Goal: Transaction & Acquisition: Obtain resource

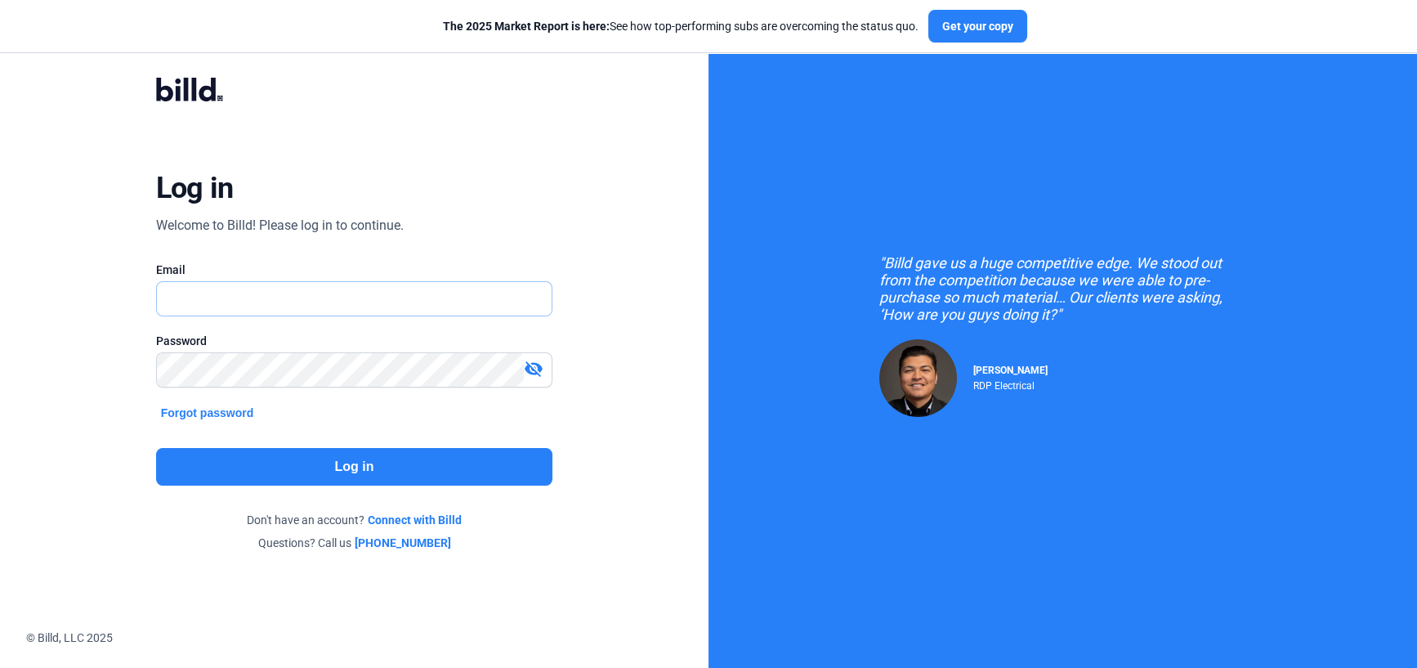
type input "[EMAIL_ADDRESS][DOMAIN_NAME]"
click at [398, 459] on button "Log in" at bounding box center [354, 467] width 397 height 38
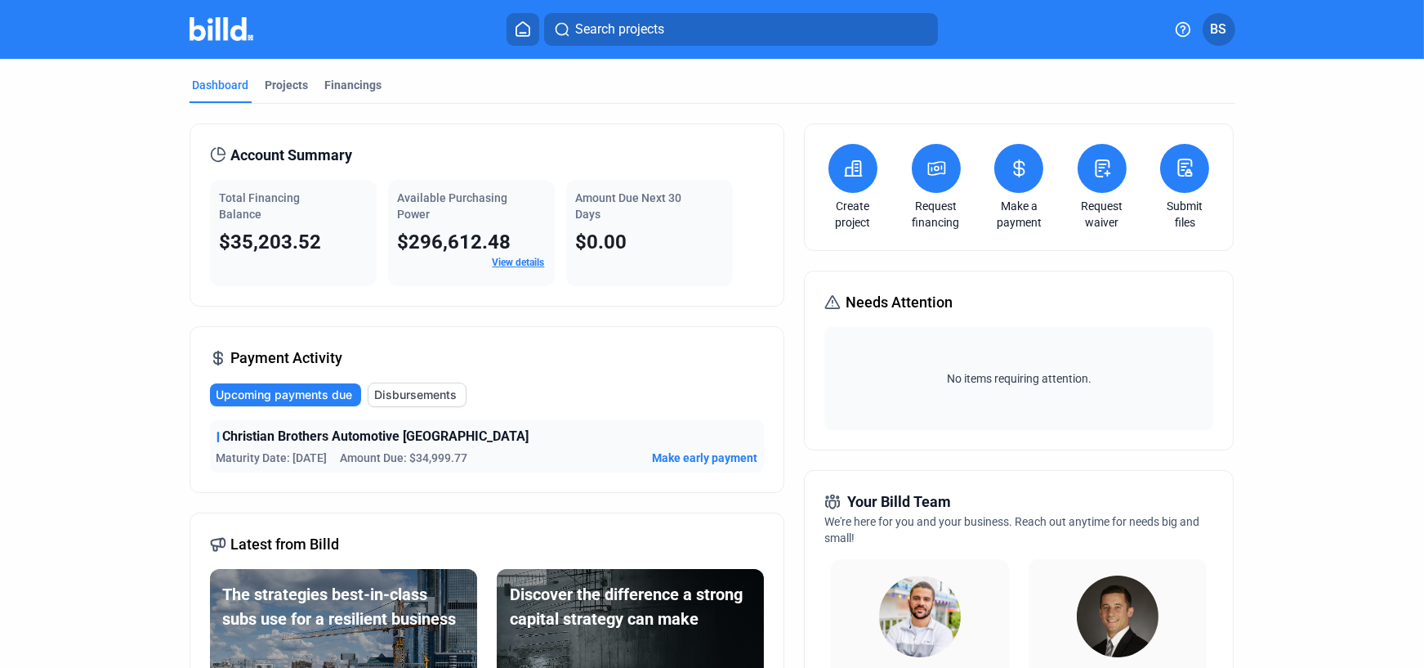
click at [925, 154] on button at bounding box center [936, 168] width 49 height 49
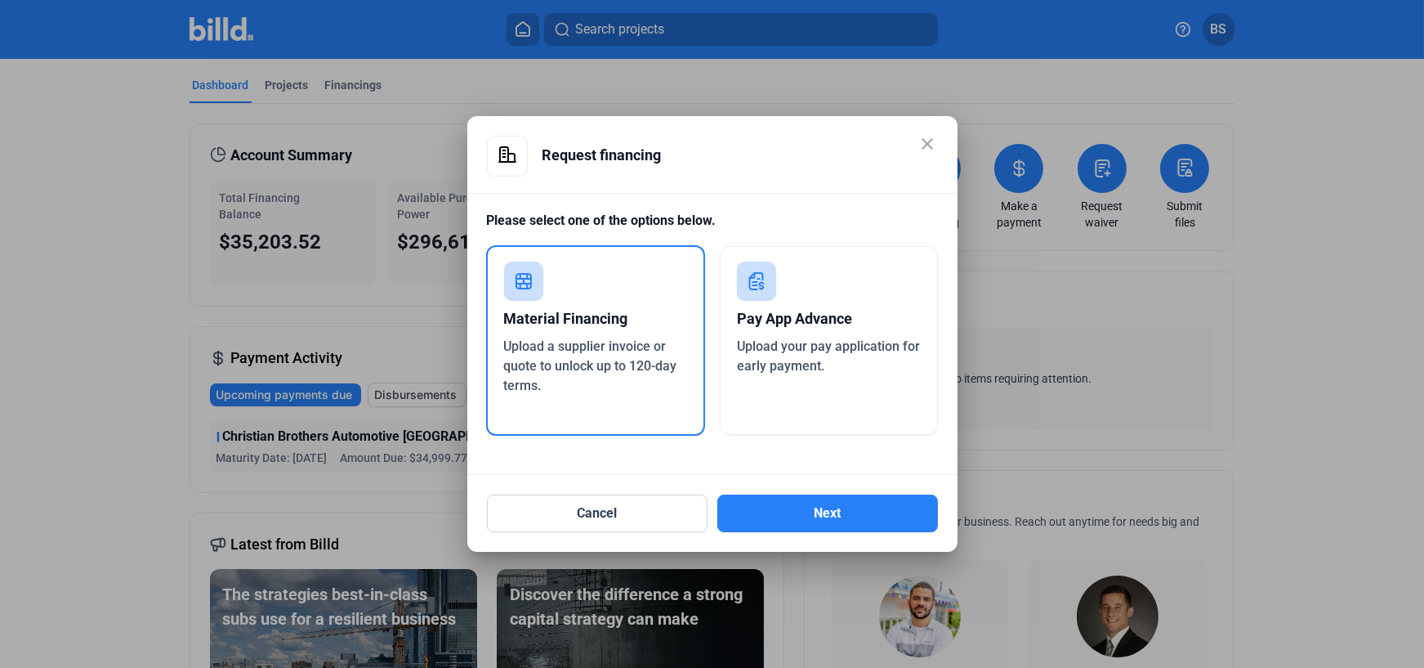
click at [841, 276] on div "Pay App Advance Upload your pay application for early payment." at bounding box center [829, 340] width 218 height 189
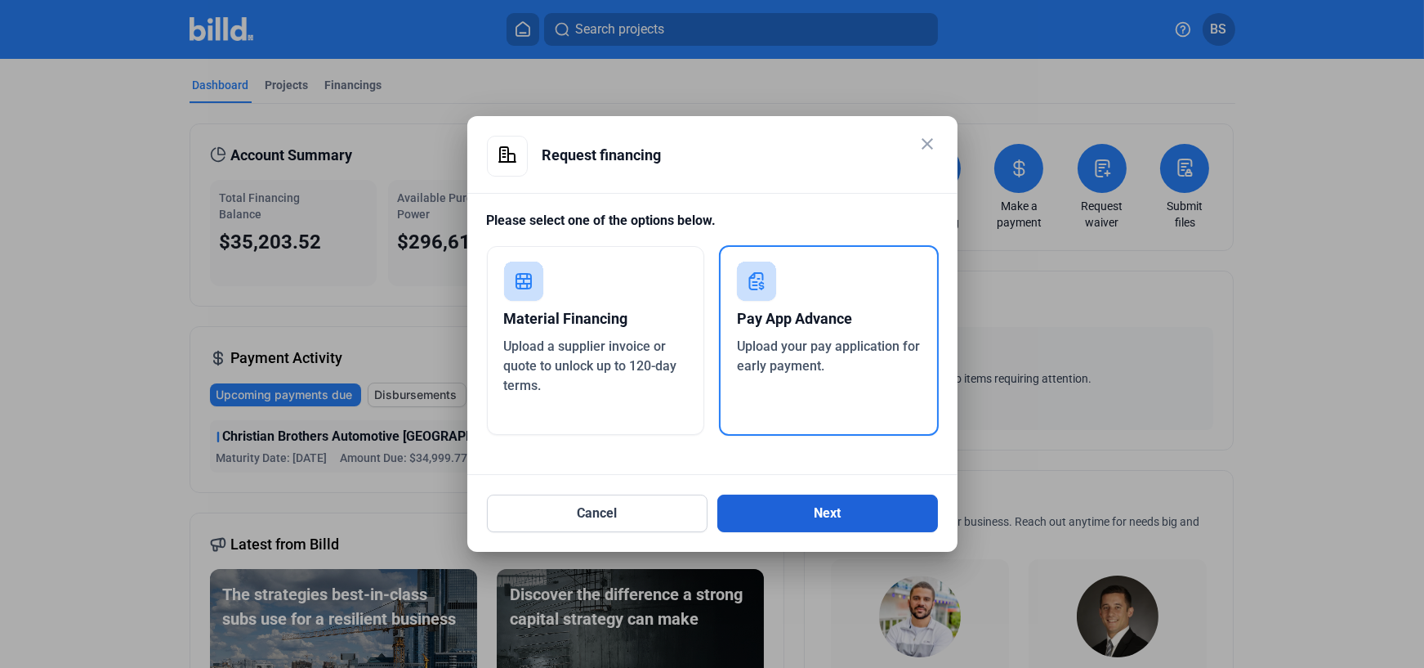
click at [871, 516] on button "Next" at bounding box center [827, 513] width 221 height 38
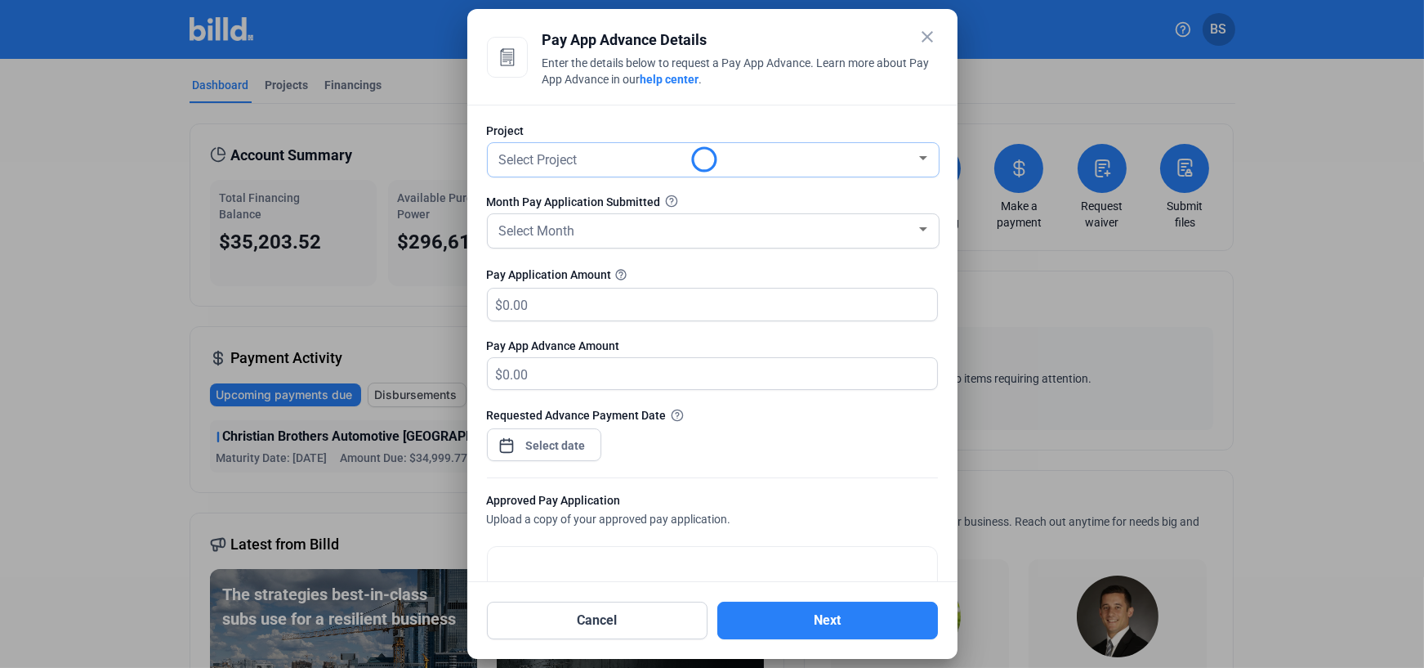
click at [916, 154] on div at bounding box center [923, 158] width 15 height 13
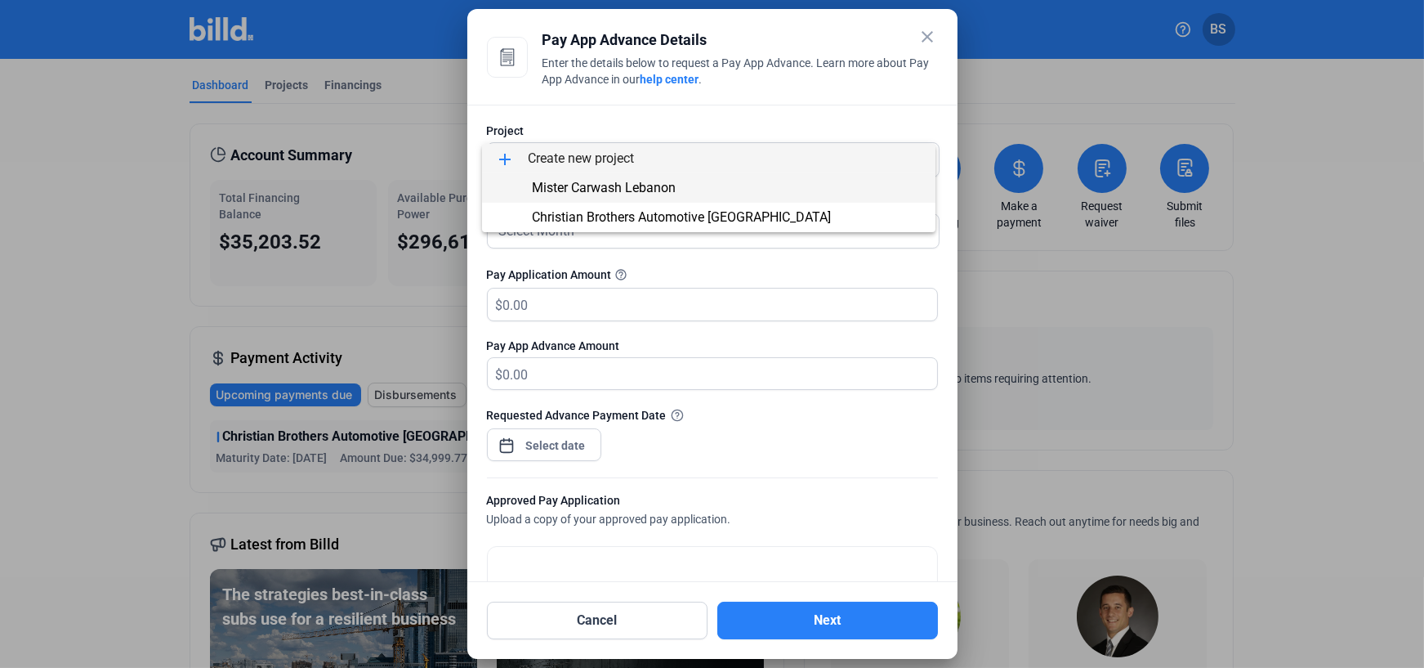
click at [745, 194] on span "Mister Carwash Lebanon" at bounding box center [708, 187] width 427 height 29
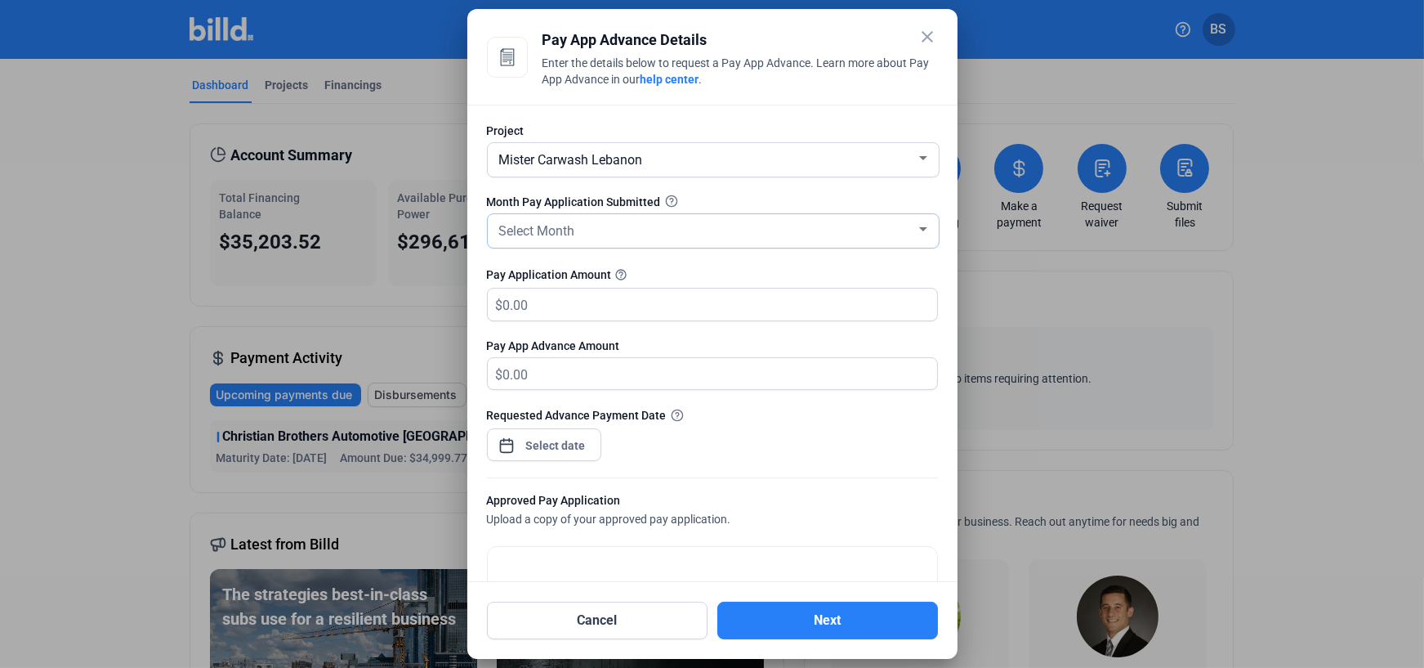
click at [723, 219] on div "Select Month" at bounding box center [706, 229] width 420 height 23
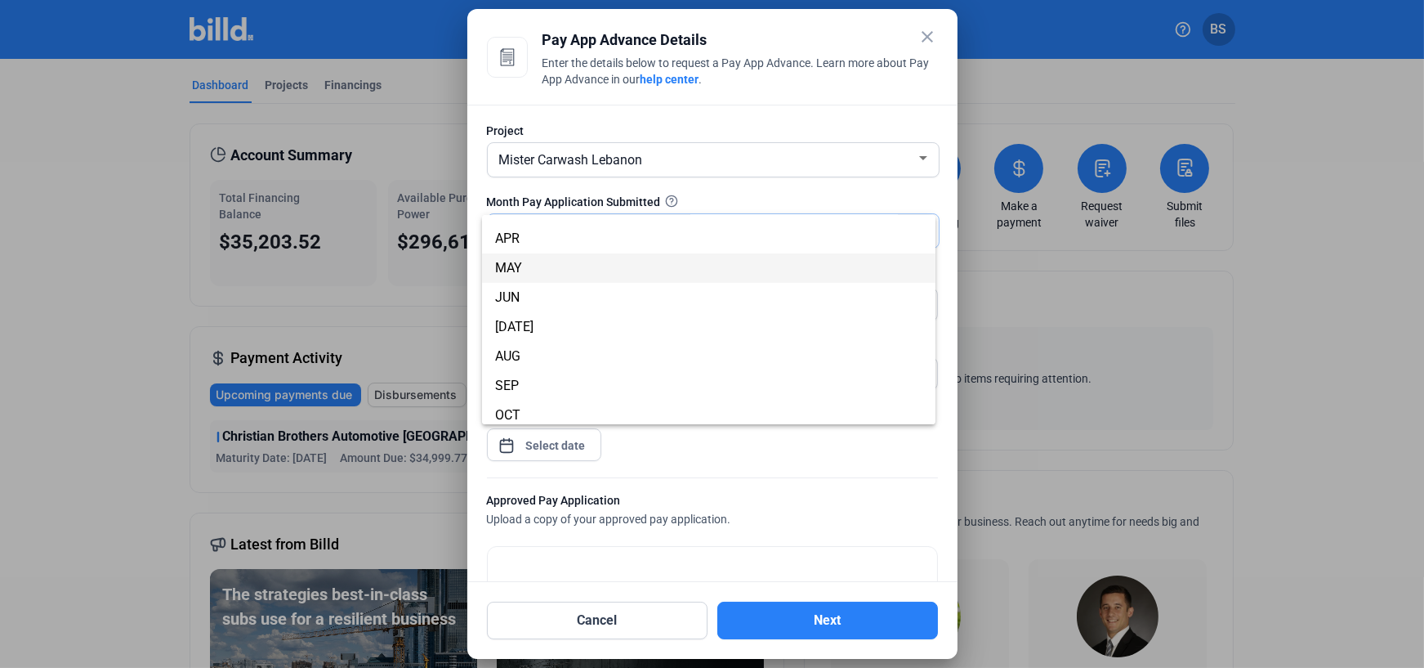
scroll to position [82, 0]
click at [606, 345] on span "AUG" at bounding box center [708, 353] width 427 height 29
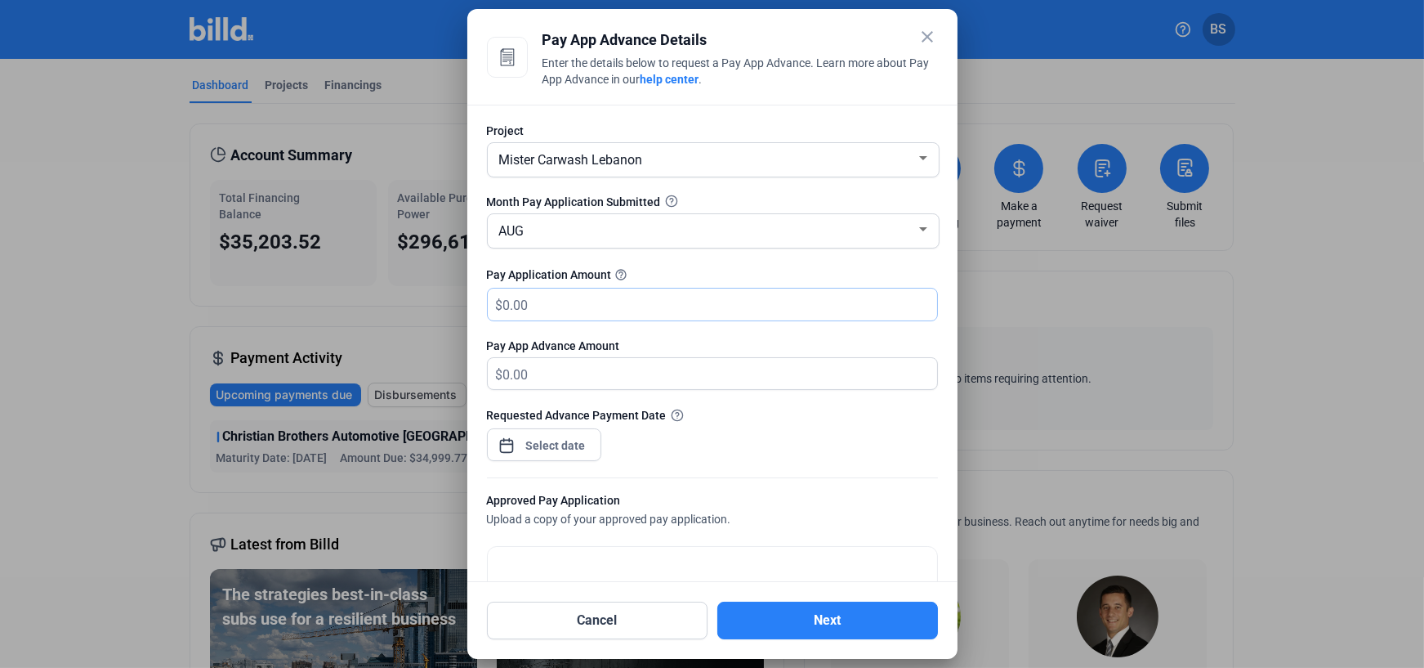
click at [645, 307] on input "text" at bounding box center [720, 304] width 434 height 32
click at [668, 296] on input "text" at bounding box center [710, 304] width 415 height 32
click at [579, 310] on input "text" at bounding box center [720, 304] width 434 height 32
type input "139,217.55"
click at [789, 431] on div "Requested Advance Payment Date" at bounding box center [712, 441] width 451 height 71
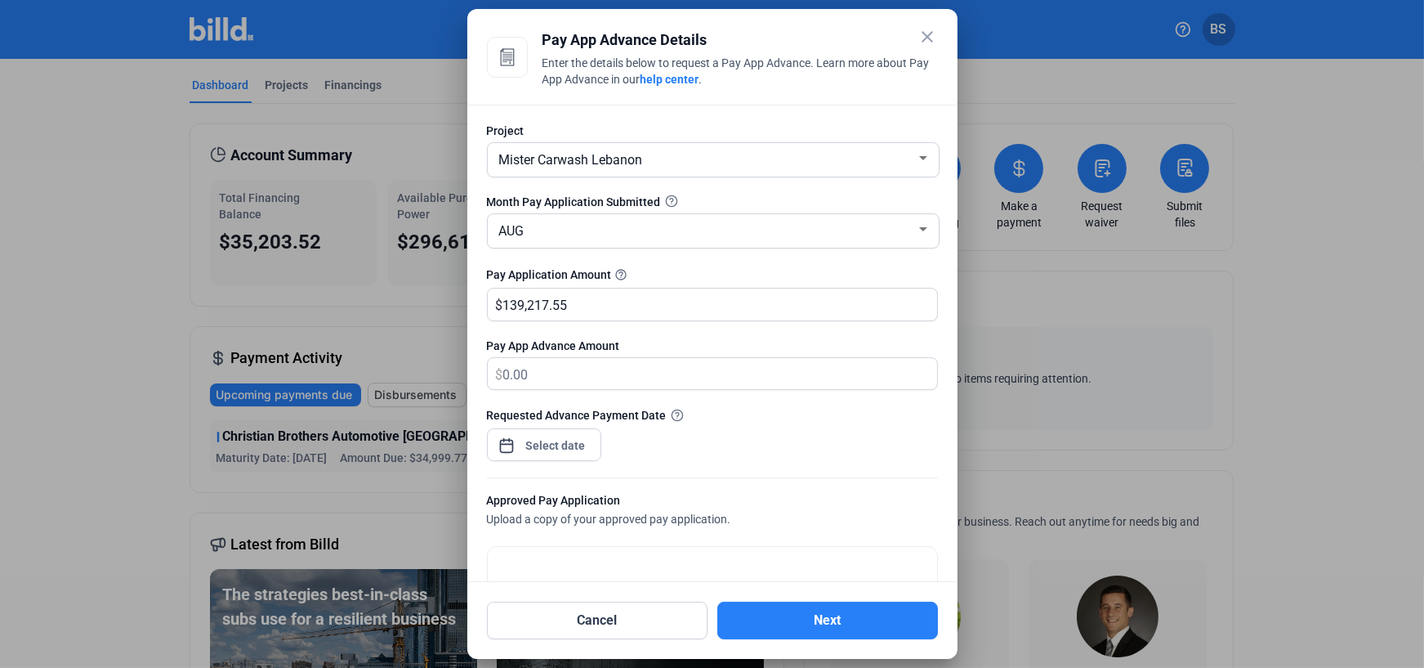
click at [934, 35] on mat-icon "close" at bounding box center [928, 37] width 20 height 20
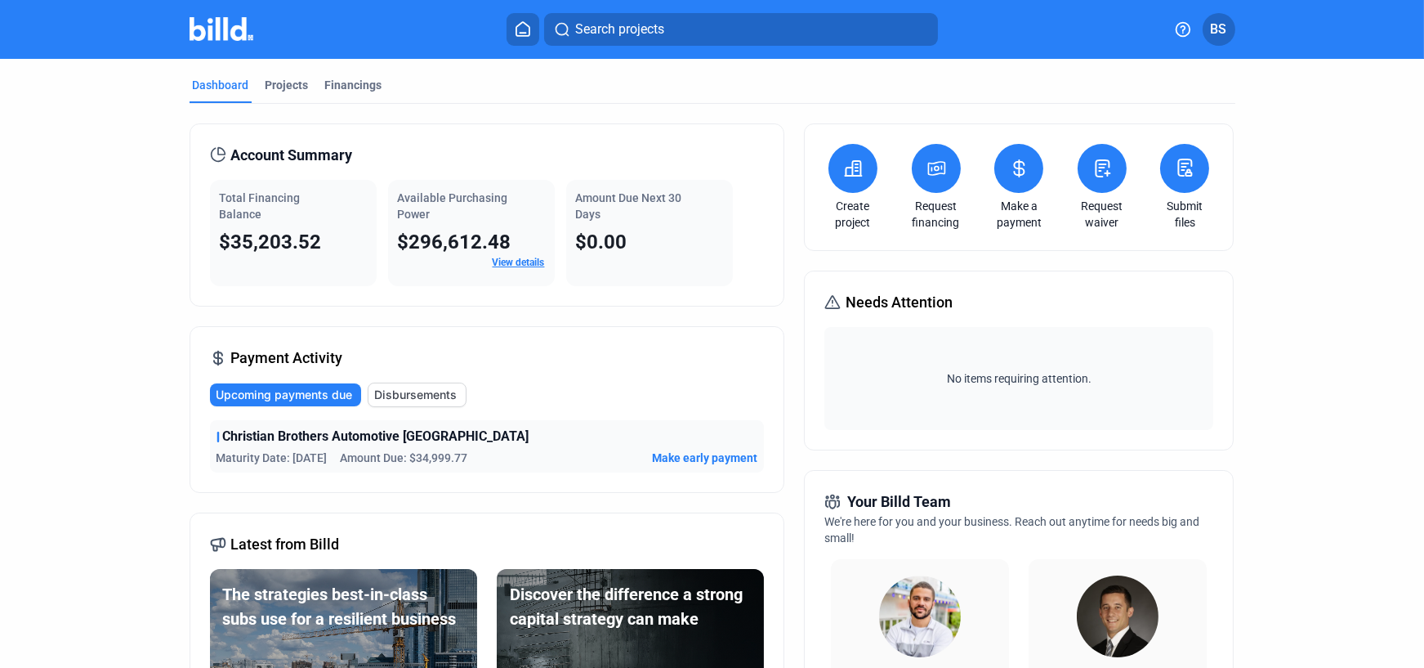
click at [272, 231] on span "$35,203.52" at bounding box center [271, 241] width 102 height 23
click at [354, 85] on div "Financings" at bounding box center [353, 85] width 57 height 16
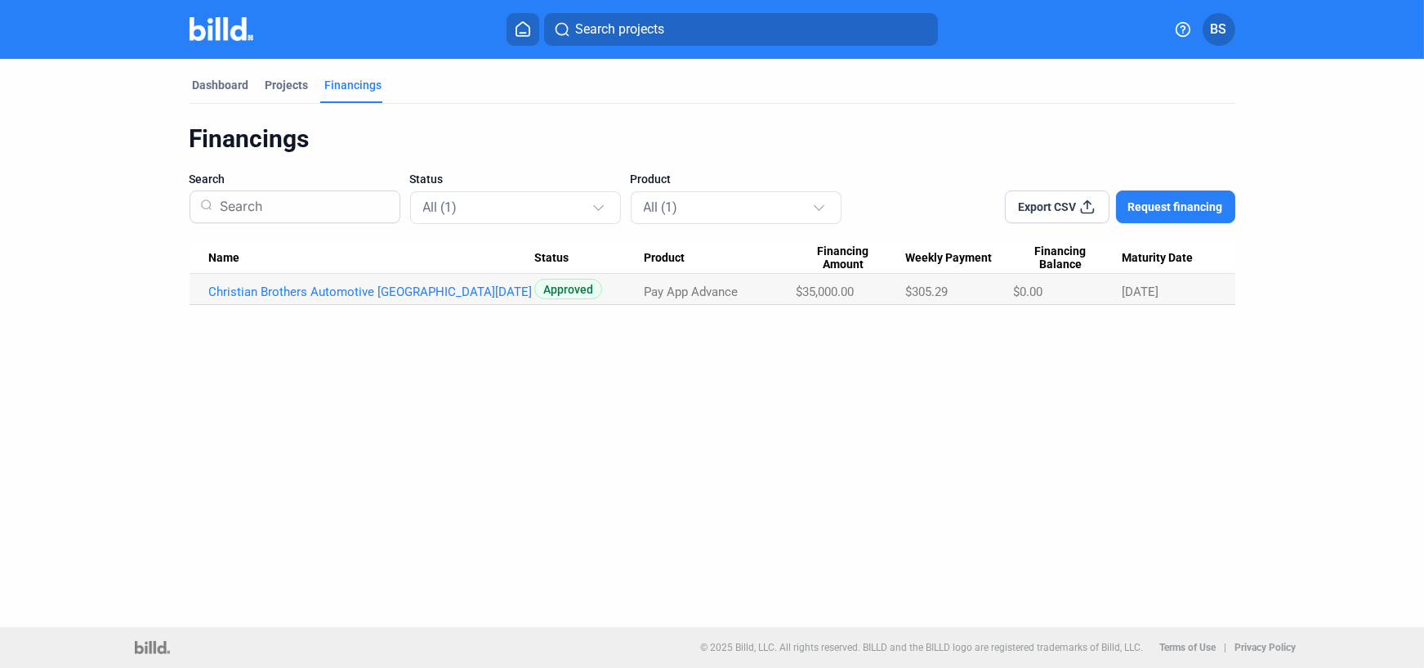
drag, startPoint x: 953, startPoint y: 286, endPoint x: 910, endPoint y: 280, distance: 42.9
click at [910, 280] on Payment "$305.29" at bounding box center [959, 289] width 108 height 31
click at [905, 287] on span "$305.29" at bounding box center [926, 291] width 42 height 15
click at [391, 285] on link "Christian Brothers Automotive [GEOGRAPHIC_DATA][DATE]" at bounding box center [371, 291] width 325 height 15
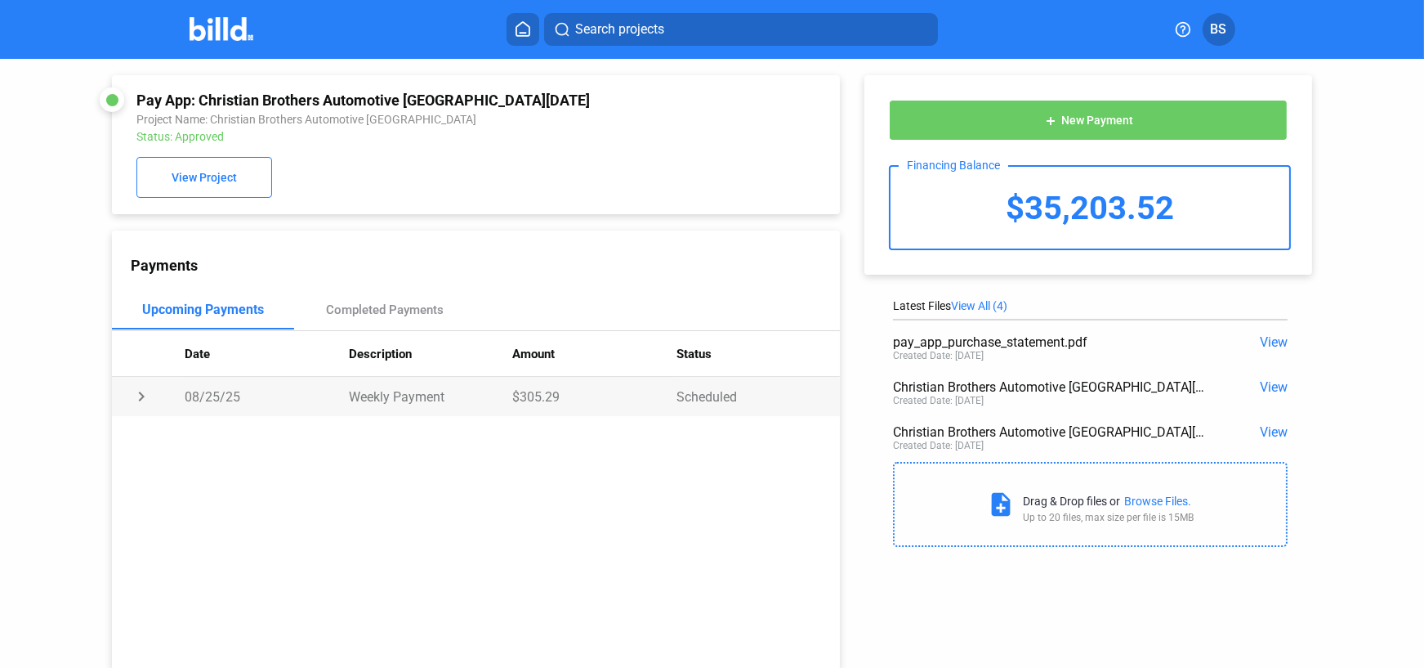
click at [140, 399] on td "chevron_right" at bounding box center [148, 396] width 73 height 39
click at [140, 399] on td "expand_more" at bounding box center [148, 396] width 73 height 39
drag, startPoint x: 1171, startPoint y: 209, endPoint x: 985, endPoint y: 209, distance: 185.5
click at [985, 209] on div "$35,203.52" at bounding box center [1090, 208] width 398 height 82
click at [984, 209] on div "$35,203.52" at bounding box center [1090, 208] width 398 height 82
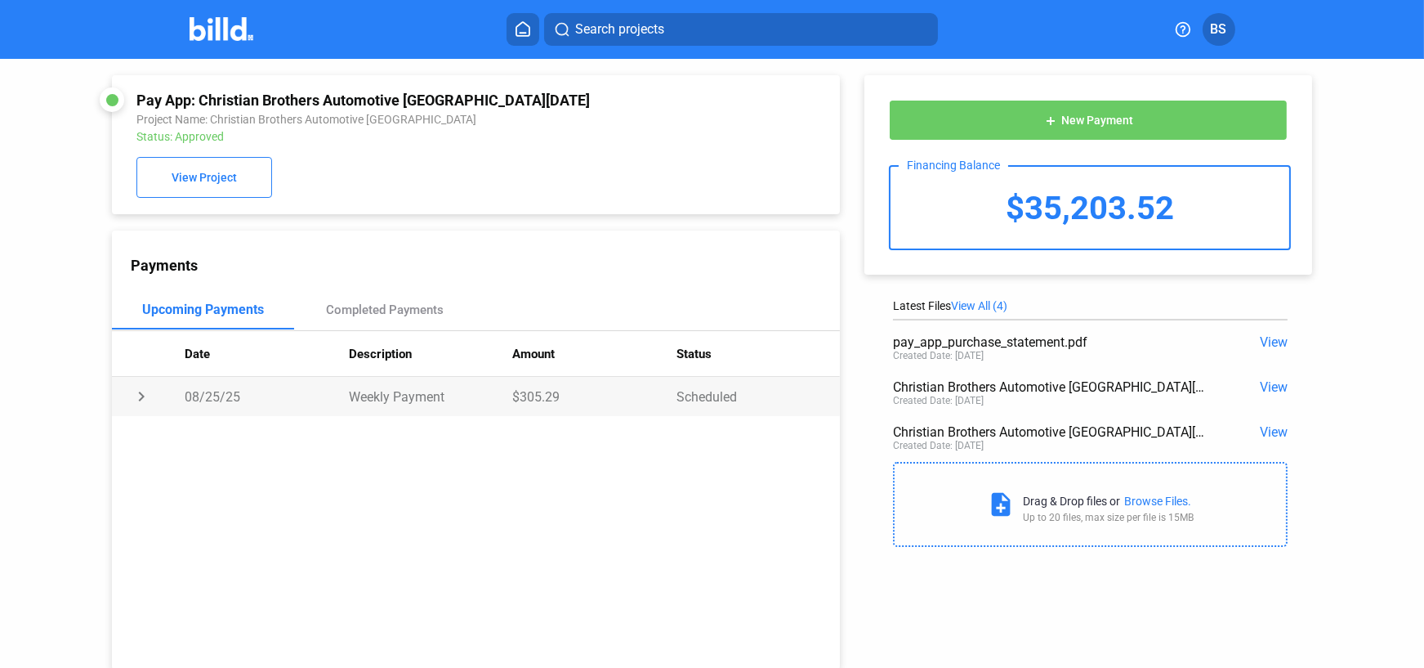
drag, startPoint x: 512, startPoint y: 399, endPoint x: 559, endPoint y: 395, distance: 47.6
click at [559, 395] on td "$305.29" at bounding box center [594, 396] width 164 height 39
click at [561, 424] on div "Weekly payments of $305.29 are due every [DATE] Payment Method: Account Ending …" at bounding box center [503, 446] width 637 height 61
click at [556, 504] on div "Payments Upcoming Payments Completed Payments Date Description Amount Status ex…" at bounding box center [476, 449] width 728 height 439
click at [136, 393] on td "expand_more" at bounding box center [148, 396] width 73 height 39
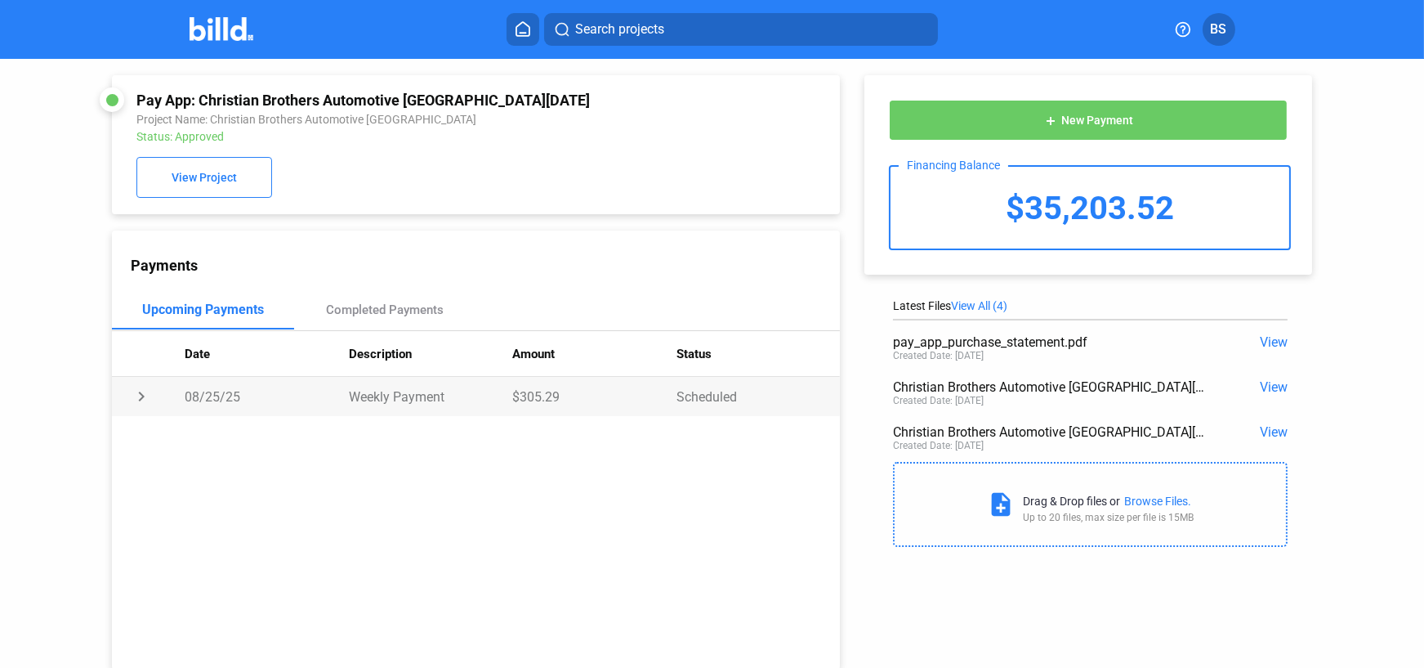
click at [136, 393] on td "chevron_right" at bounding box center [148, 396] width 73 height 39
click at [136, 393] on td "expand_more" at bounding box center [148, 396] width 73 height 39
click at [381, 316] on div "Completed Payments" at bounding box center [385, 309] width 118 height 15
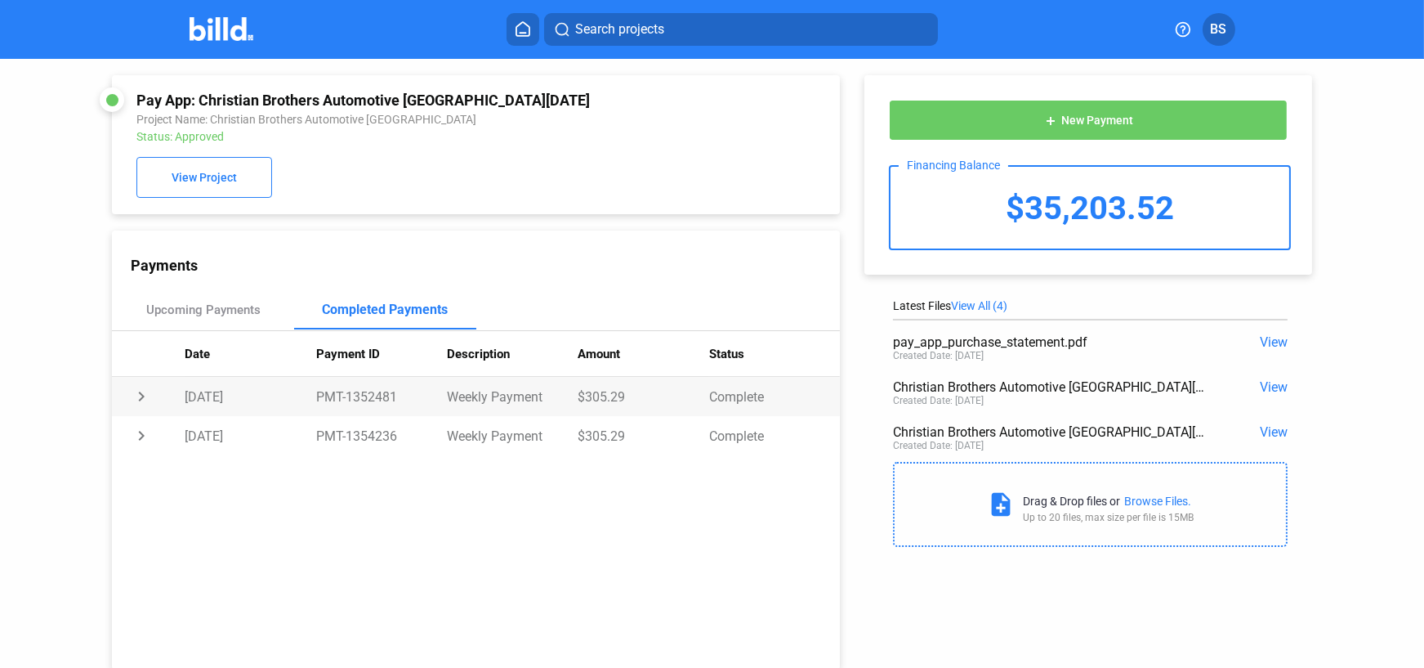
click at [141, 400] on td "chevron_right" at bounding box center [148, 396] width 73 height 39
click at [141, 400] on td "expand_more" at bounding box center [148, 396] width 73 height 39
click at [1218, 30] on span "BS" at bounding box center [1219, 30] width 16 height 20
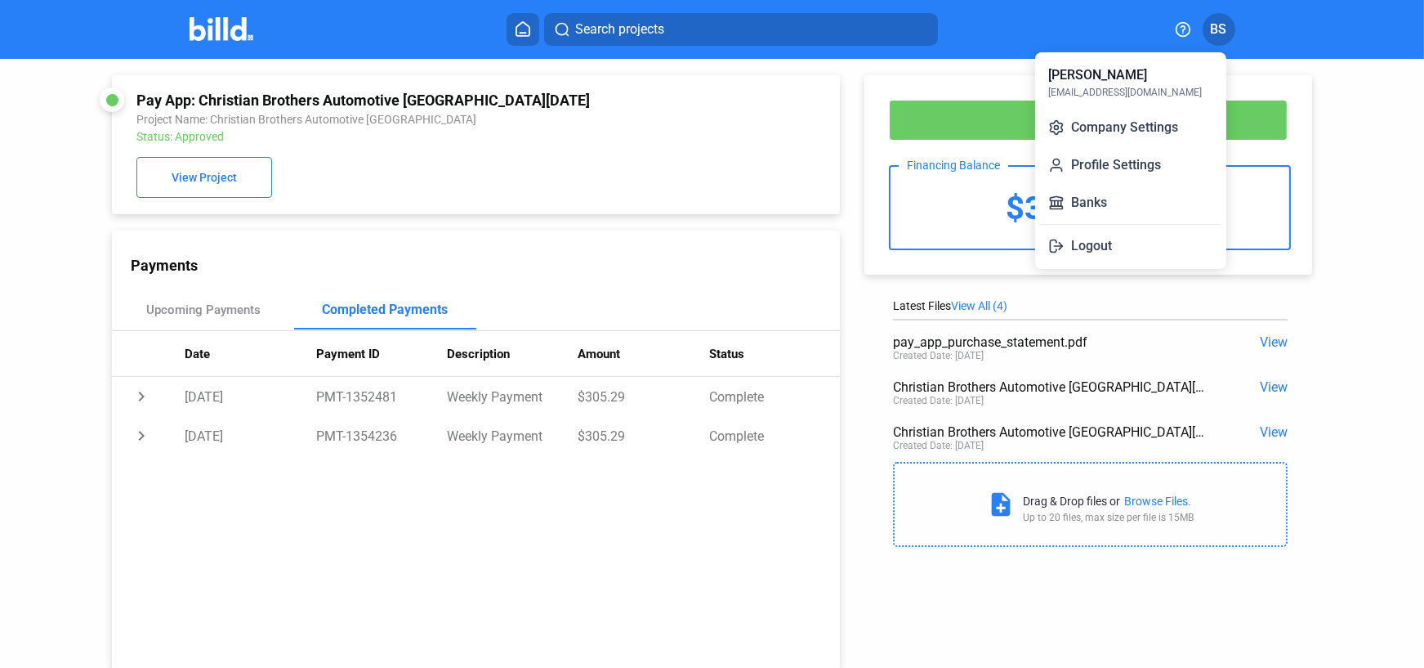
click at [1226, 21] on div at bounding box center [712, 334] width 1424 height 668
